Goal: Task Accomplishment & Management: Manage account settings

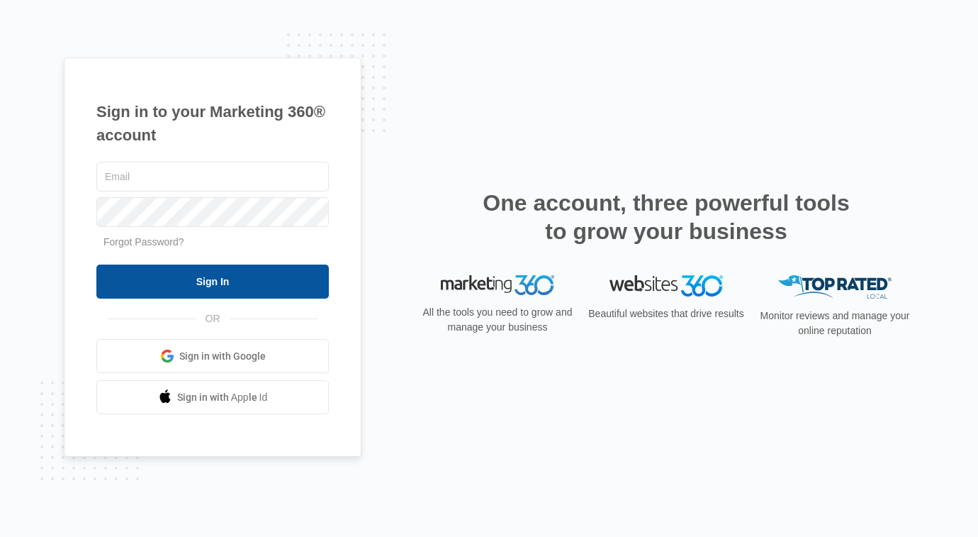
type input "[EMAIL_ADDRESS][DOMAIN_NAME]"
click at [198, 279] on input "Sign In" at bounding box center [212, 281] width 233 height 34
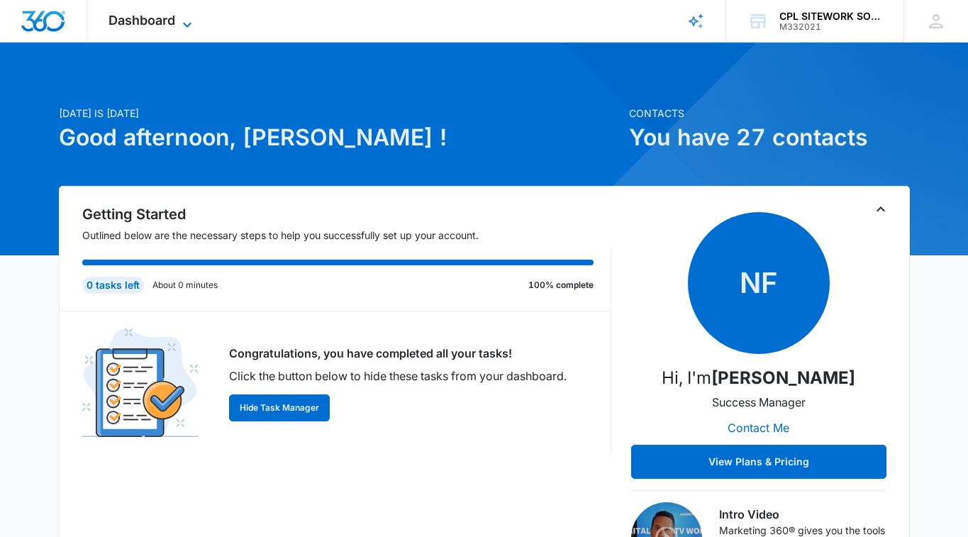
click at [162, 20] on span "Dashboard" at bounding box center [141, 20] width 67 height 15
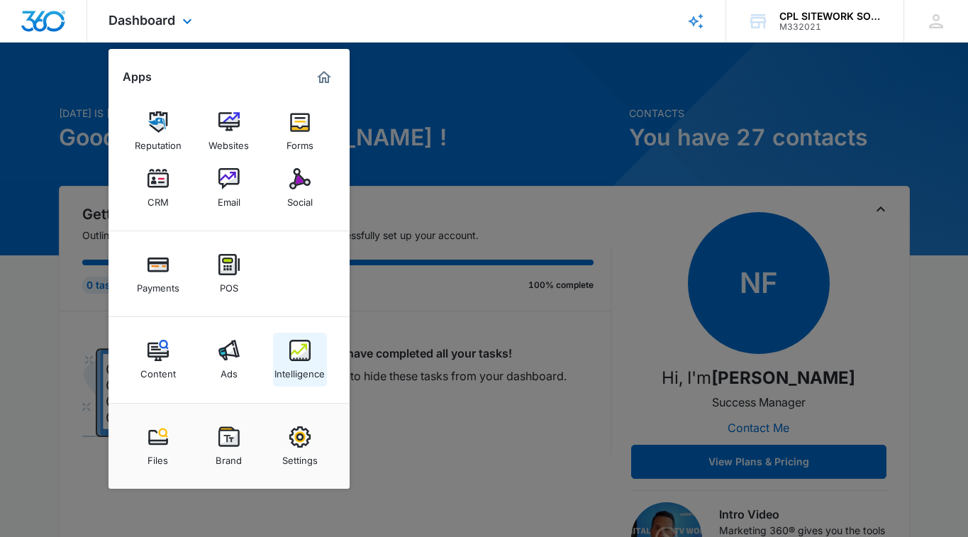
click at [305, 349] on img at bounding box center [299, 350] width 21 height 21
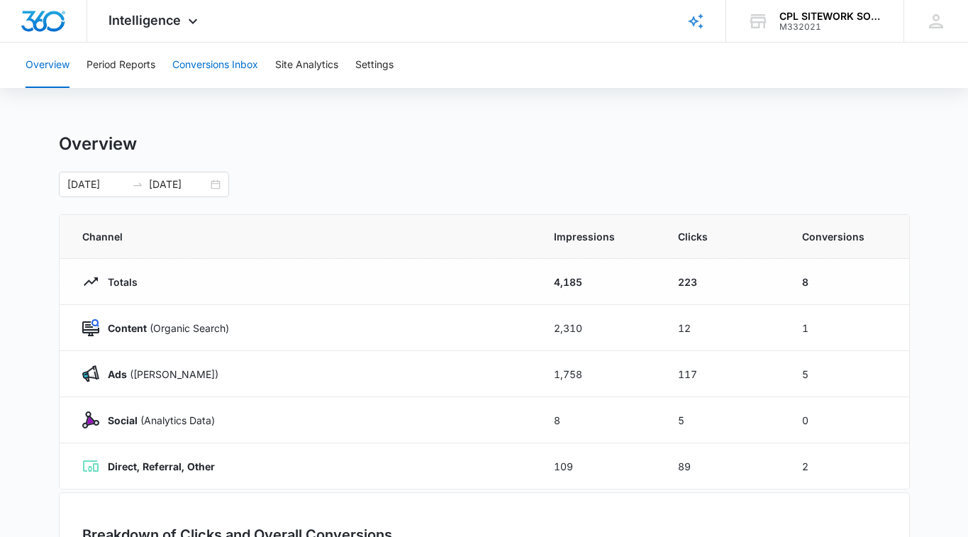
click at [216, 63] on button "Conversions Inbox" at bounding box center [215, 65] width 86 height 45
